Goal: Transaction & Acquisition: Purchase product/service

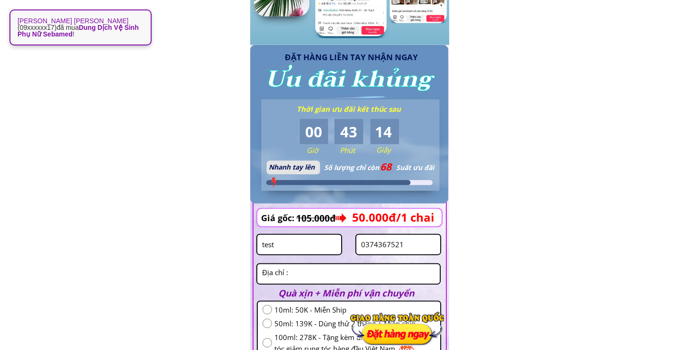
scroll to position [996, 0]
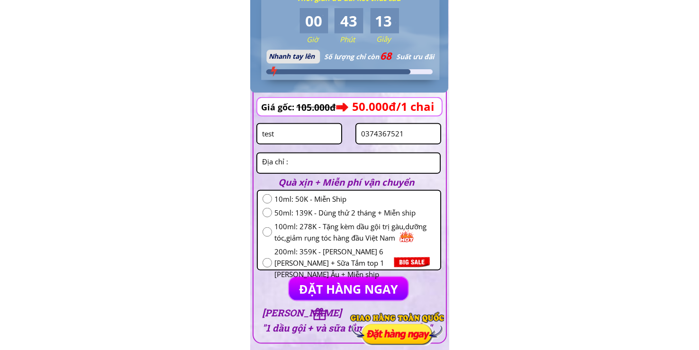
click at [305, 138] on input "test" at bounding box center [299, 133] width 79 height 19
paste input "[PERSON_NAME]"
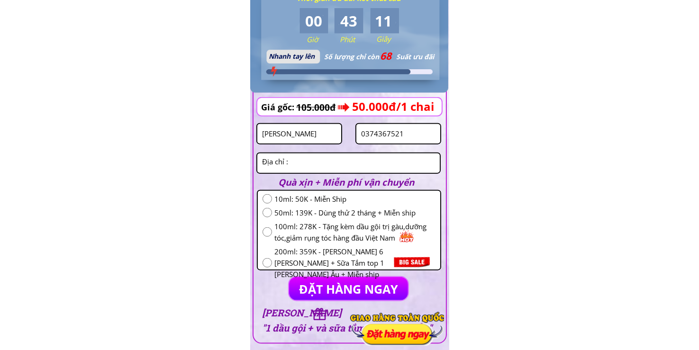
type input "[PERSON_NAME]"
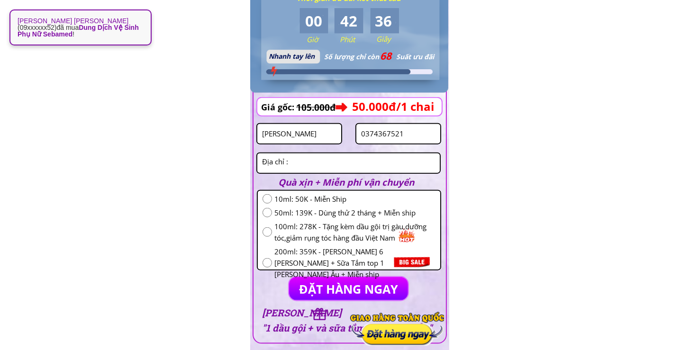
click at [412, 144] on form "ĐẶT HÀNG NGAY Thúy Hằng 0374367521 10ml: 50K - Miễn Ship 50ml: 139K - Dùng thử …" at bounding box center [348, 202] width 185 height 200
click at [415, 136] on input "0374367521" at bounding box center [398, 133] width 79 height 19
paste input "83341879"
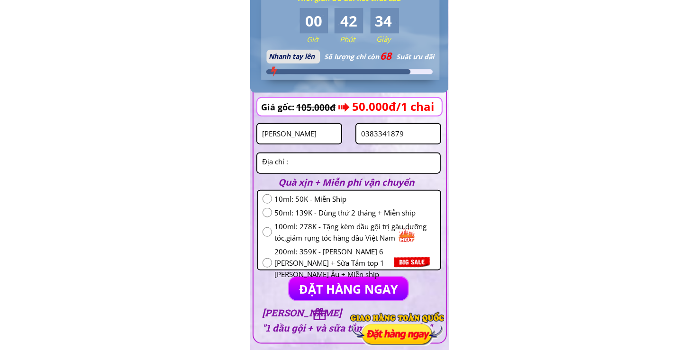
type input "0383341879"
click at [374, 160] on textarea at bounding box center [349, 163] width 178 height 19
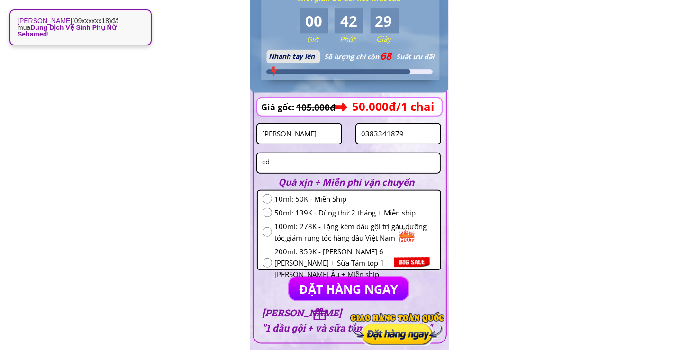
type textarea "cd"
click at [269, 212] on input "radio" at bounding box center [267, 212] width 9 height 9
radio input "true"
click at [356, 159] on textarea "cd" at bounding box center [349, 163] width 178 height 19
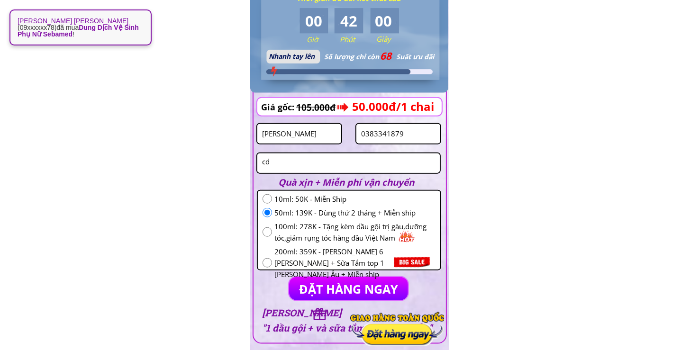
drag, startPoint x: 356, startPoint y: 159, endPoint x: 359, endPoint y: 163, distance: 5.4
click at [358, 162] on textarea "cd" at bounding box center [349, 163] width 178 height 19
type textarea "m"
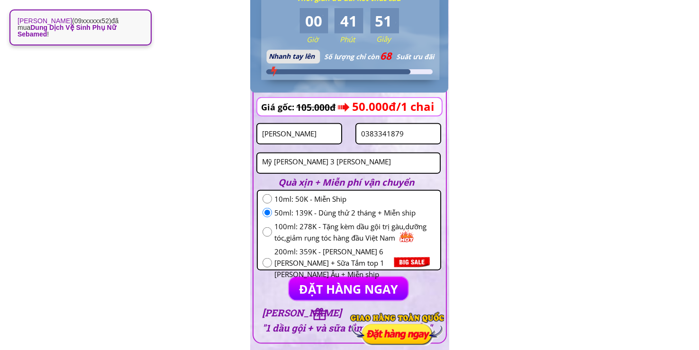
type textarea "Mỹ phước 3 thoi"
click at [347, 289] on p "ĐẶT HÀNG NGAY" at bounding box center [348, 288] width 119 height 23
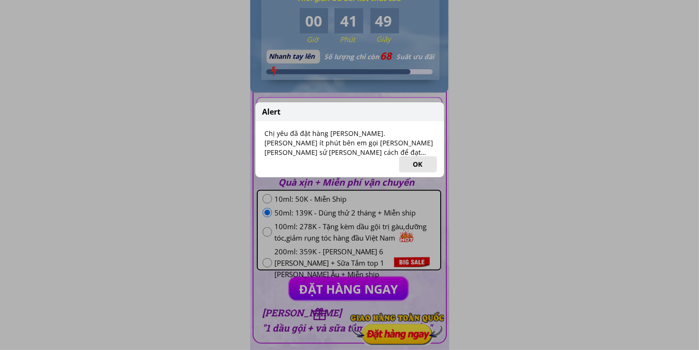
click at [412, 165] on button "OK" at bounding box center [418, 164] width 38 height 16
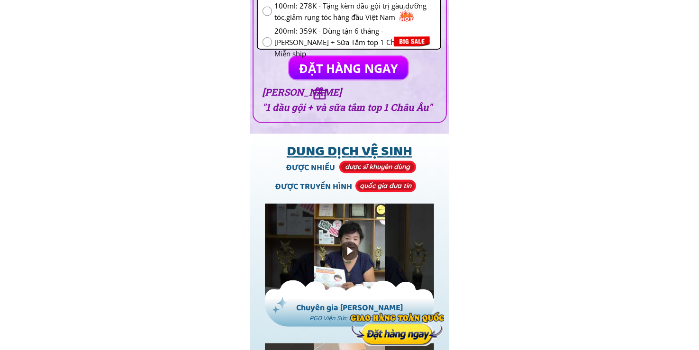
scroll to position [1106, 0]
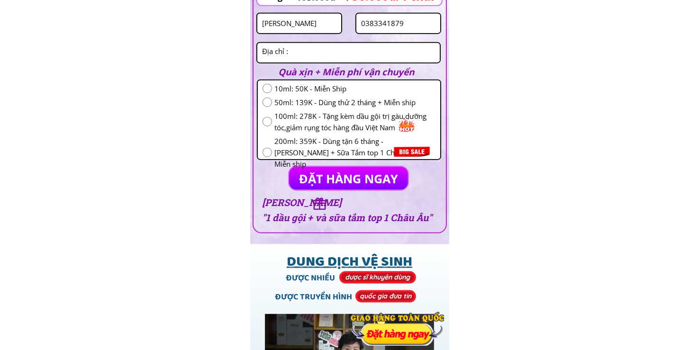
click at [311, 22] on input "[PERSON_NAME]" at bounding box center [299, 23] width 79 height 19
paste input "Phùng kim hoa"
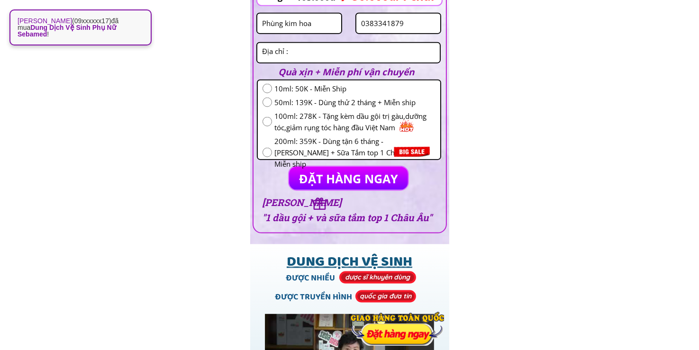
scroll to position [996, 0]
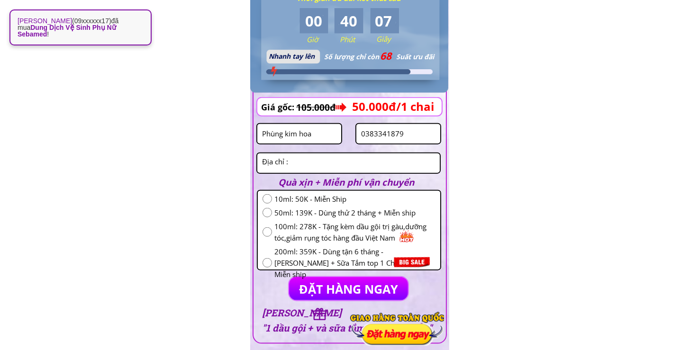
type input "Phùng kim hoa"
click at [411, 135] on input "0383341879" at bounding box center [398, 133] width 79 height 19
paste input "5787223"
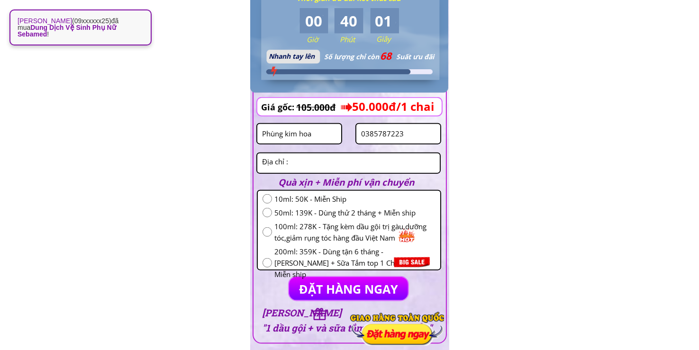
type input "0385787223"
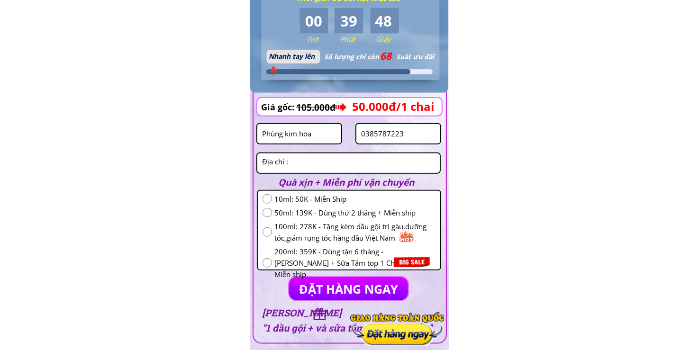
click at [366, 165] on textarea at bounding box center [349, 163] width 178 height 19
paste textarea "Sô 22E ngách 79/56 đường [GEOGRAPHIC_DATA]"
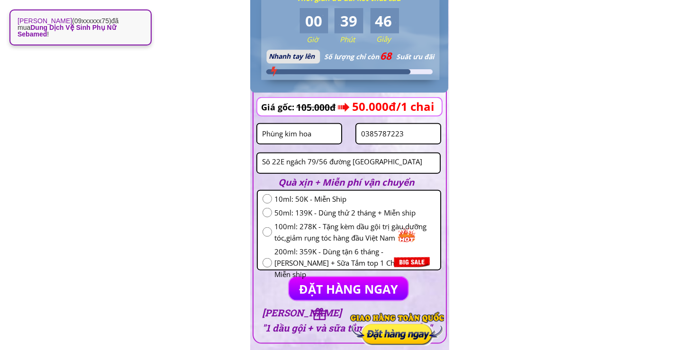
type textarea "Sô 22E ngách 79/56 đường [GEOGRAPHIC_DATA]"
click at [268, 215] on input "radio" at bounding box center [267, 212] width 9 height 9
radio input "true"
drag, startPoint x: 326, startPoint y: 283, endPoint x: 343, endPoint y: 267, distance: 23.1
click at [327, 283] on p "ĐẶT HÀNG NGAY" at bounding box center [348, 288] width 119 height 23
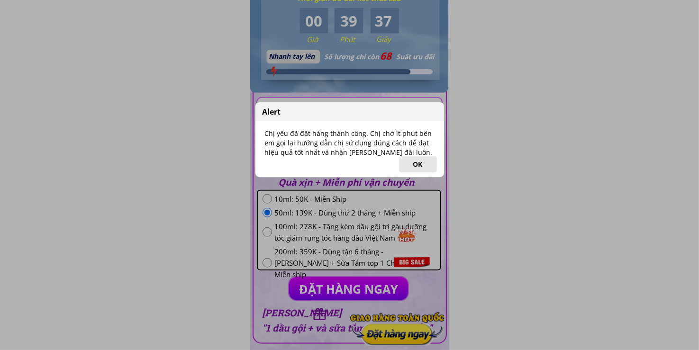
click at [426, 164] on button "OK" at bounding box center [418, 164] width 38 height 16
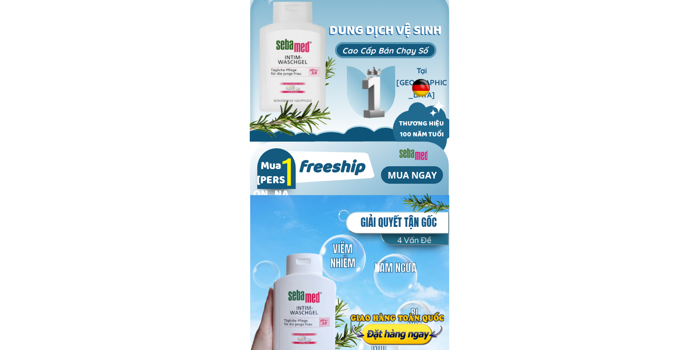
scroll to position [0, 0]
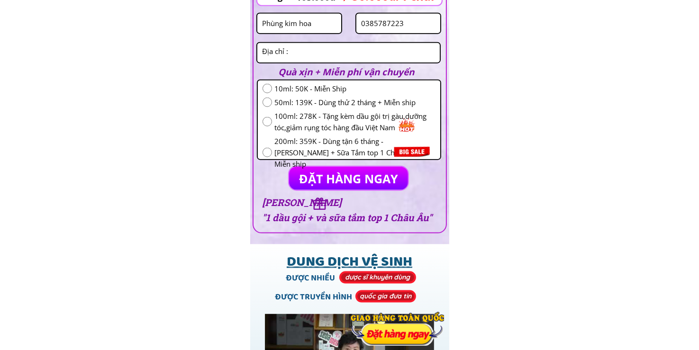
scroll to position [996, 0]
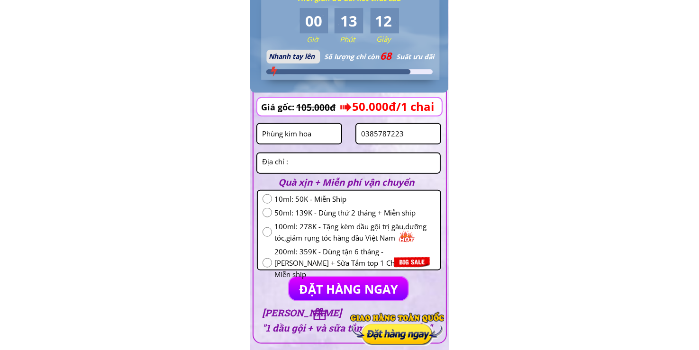
click at [323, 137] on input "Phùng kim hoa" at bounding box center [299, 133] width 79 height 19
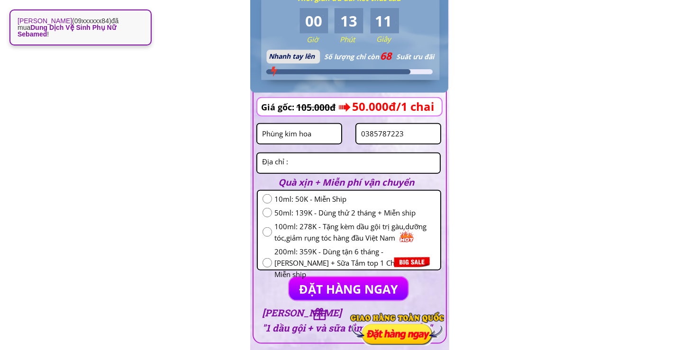
paste input "Vũ Hiền"
type input "Vũ Hiền"
click at [398, 137] on input "0385787223" at bounding box center [398, 133] width 79 height 19
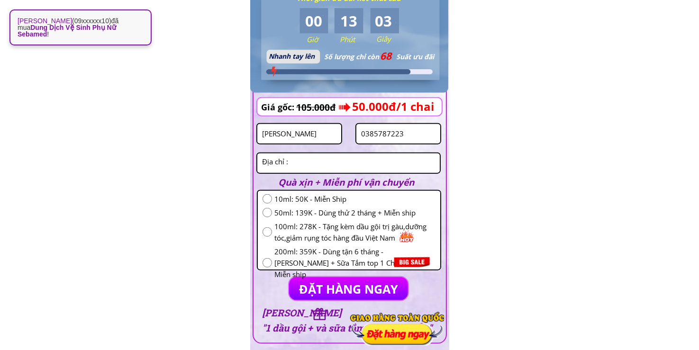
paste input "968698377"
type input "0968698377"
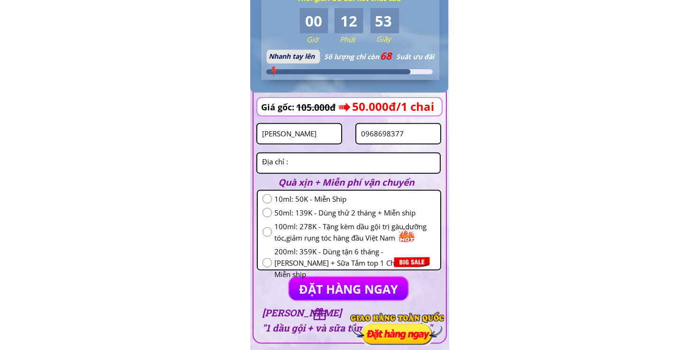
click at [269, 212] on input "radio" at bounding box center [267, 212] width 9 height 9
radio input "true"
